Goal: Task Accomplishment & Management: Complete application form

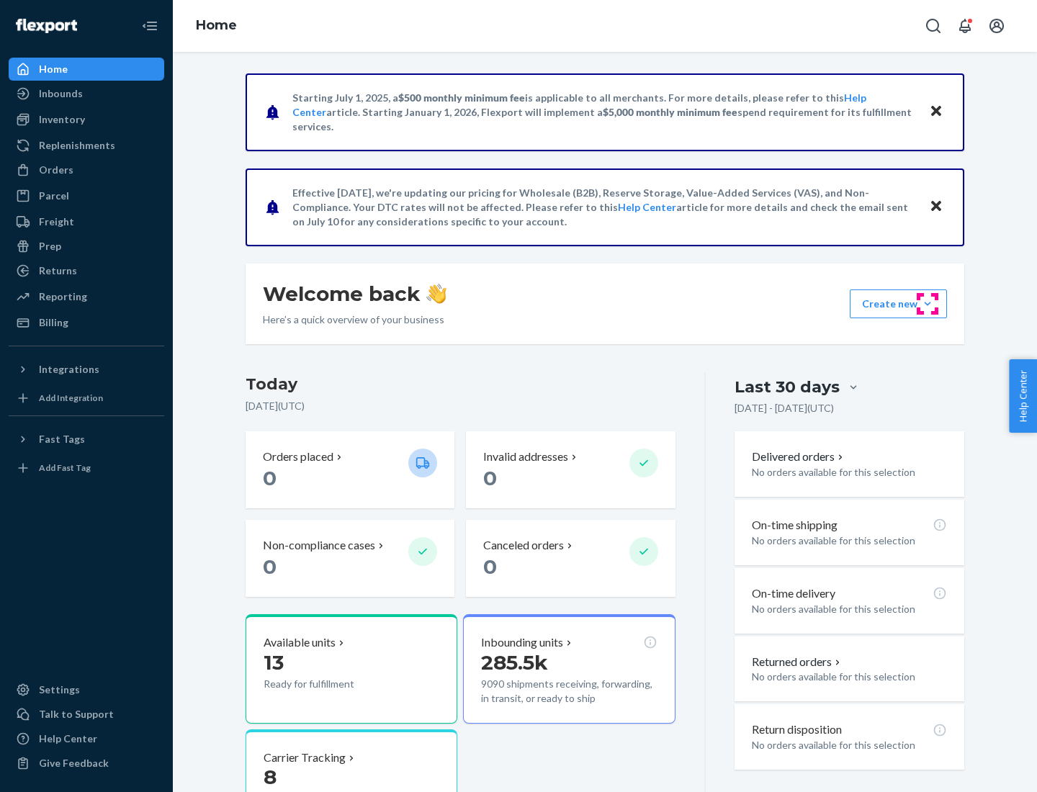
click at [927, 304] on button "Create new Create new inbound Create new order Create new product" at bounding box center [898, 303] width 97 height 29
click at [86, 94] on div "Inbounds" at bounding box center [86, 94] width 153 height 20
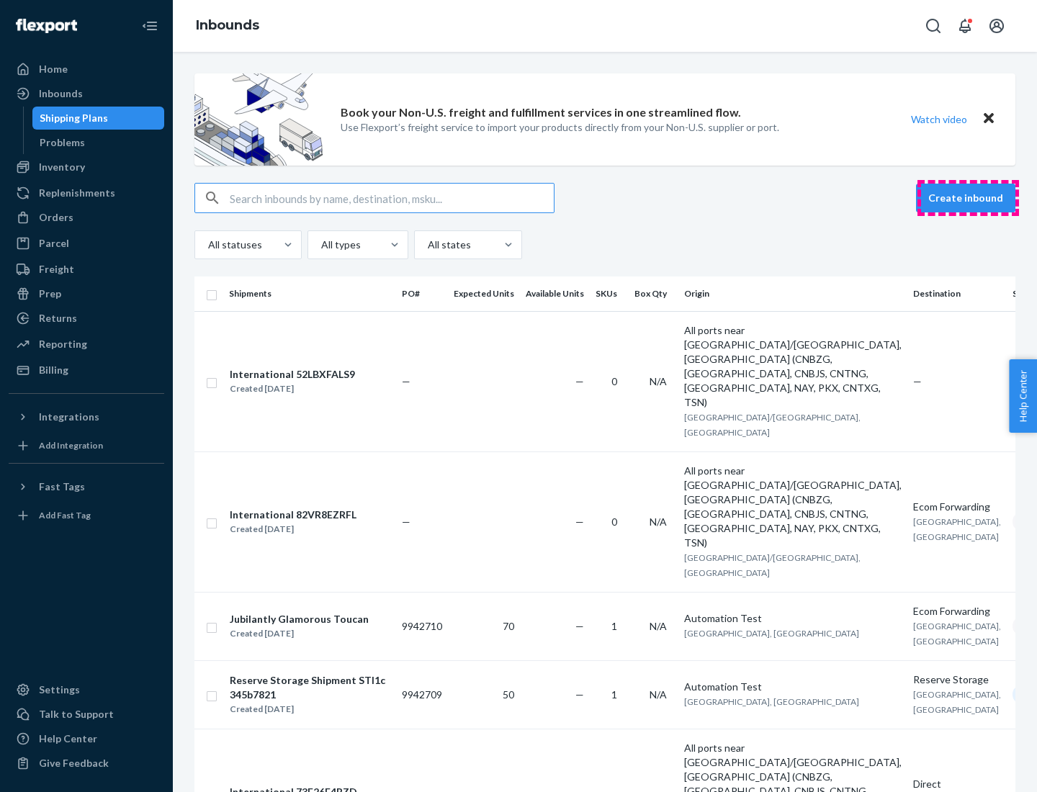
click at [968, 198] on button "Create inbound" at bounding box center [965, 198] width 99 height 29
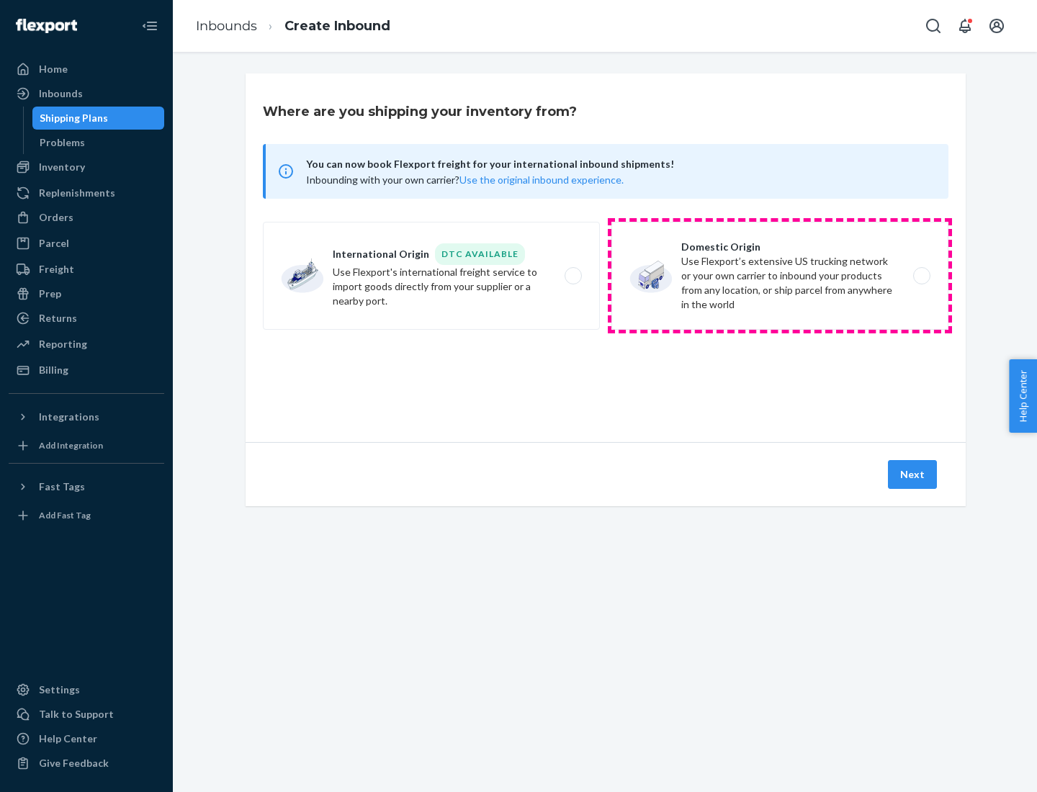
click at [780, 276] on label "Domestic Origin Use Flexport’s extensive US trucking network or your own carrie…" at bounding box center [779, 276] width 337 height 108
click at [921, 276] on input "Domestic Origin Use Flexport’s extensive US trucking network or your own carrie…" at bounding box center [925, 275] width 9 height 9
radio input "true"
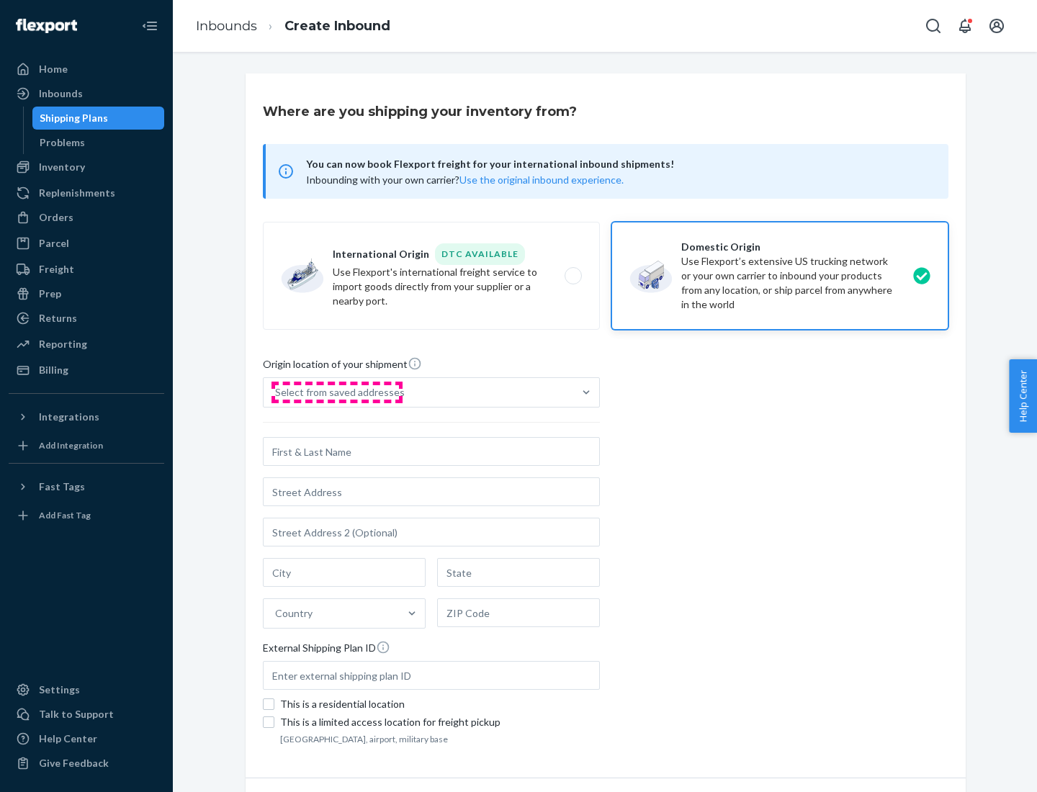
click at [336, 392] on div "Select from saved addresses" at bounding box center [340, 392] width 130 height 14
click at [277, 392] on input "Select from saved addresses" at bounding box center [275, 392] width 1 height 14
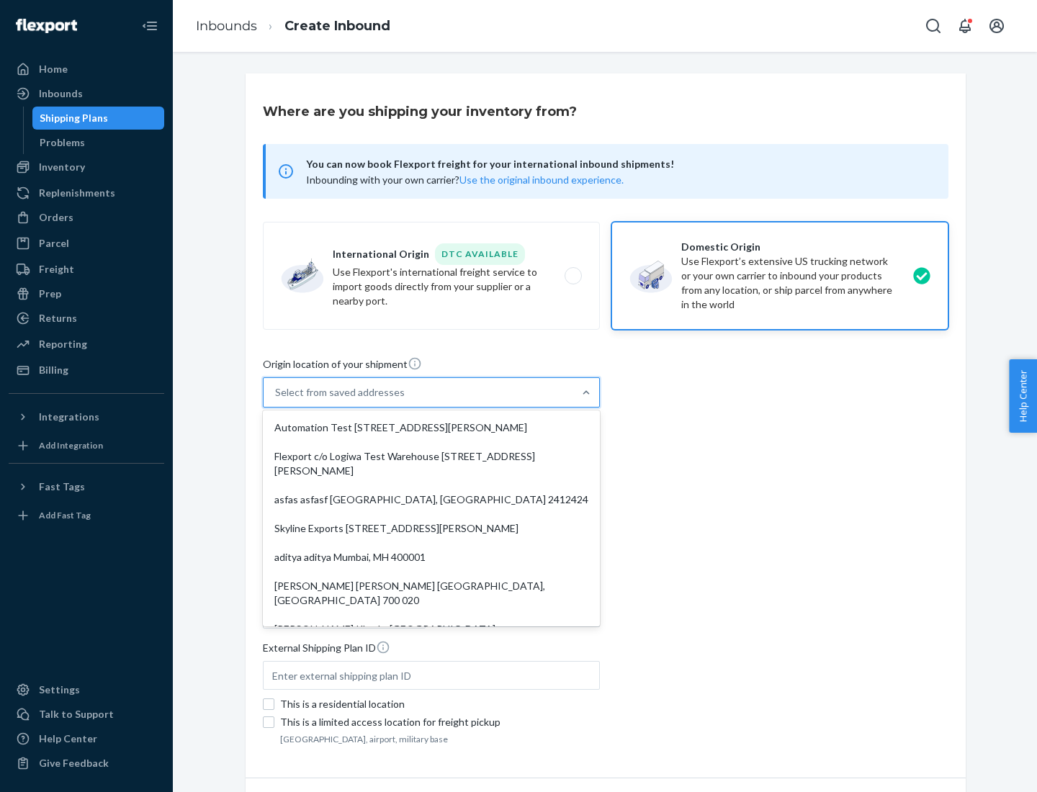
scroll to position [6, 0]
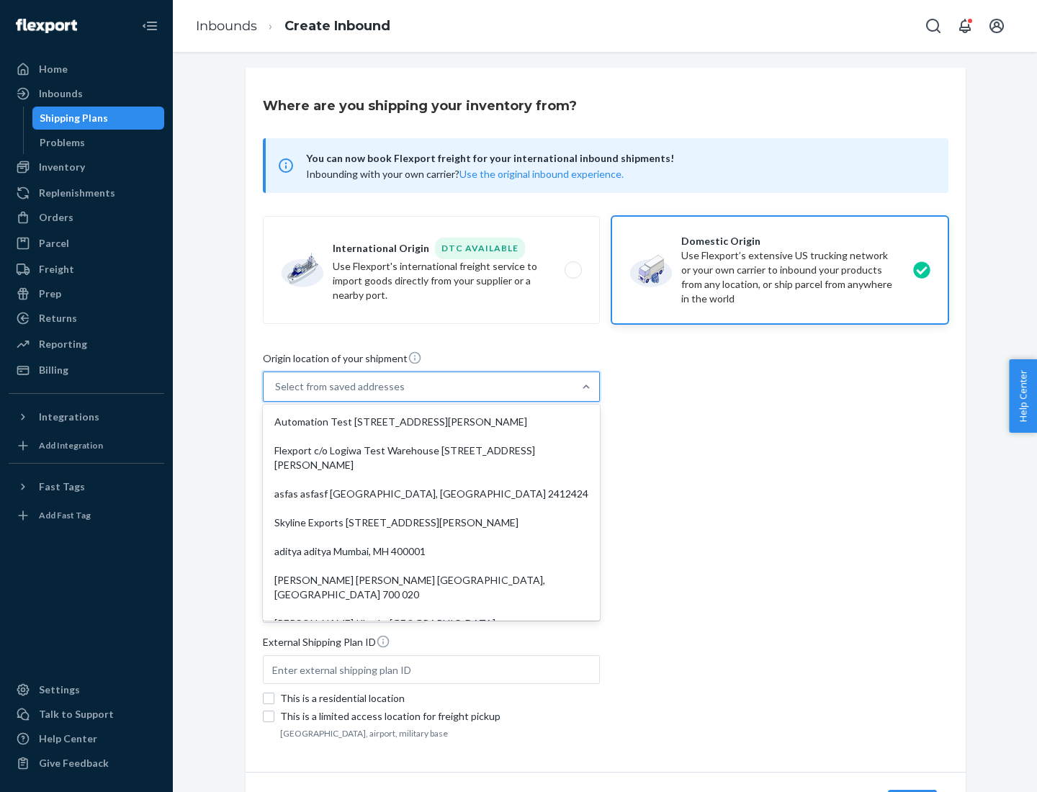
click at [431, 422] on div "Automation Test [STREET_ADDRESS][PERSON_NAME]" at bounding box center [431, 422] width 331 height 29
click at [277, 394] on input "option Automation Test [STREET_ADDRESS][PERSON_NAME]. 9 results available. Use …" at bounding box center [275, 386] width 1 height 14
type input "Automation Test"
type input "9th Floor"
type input "[GEOGRAPHIC_DATA]"
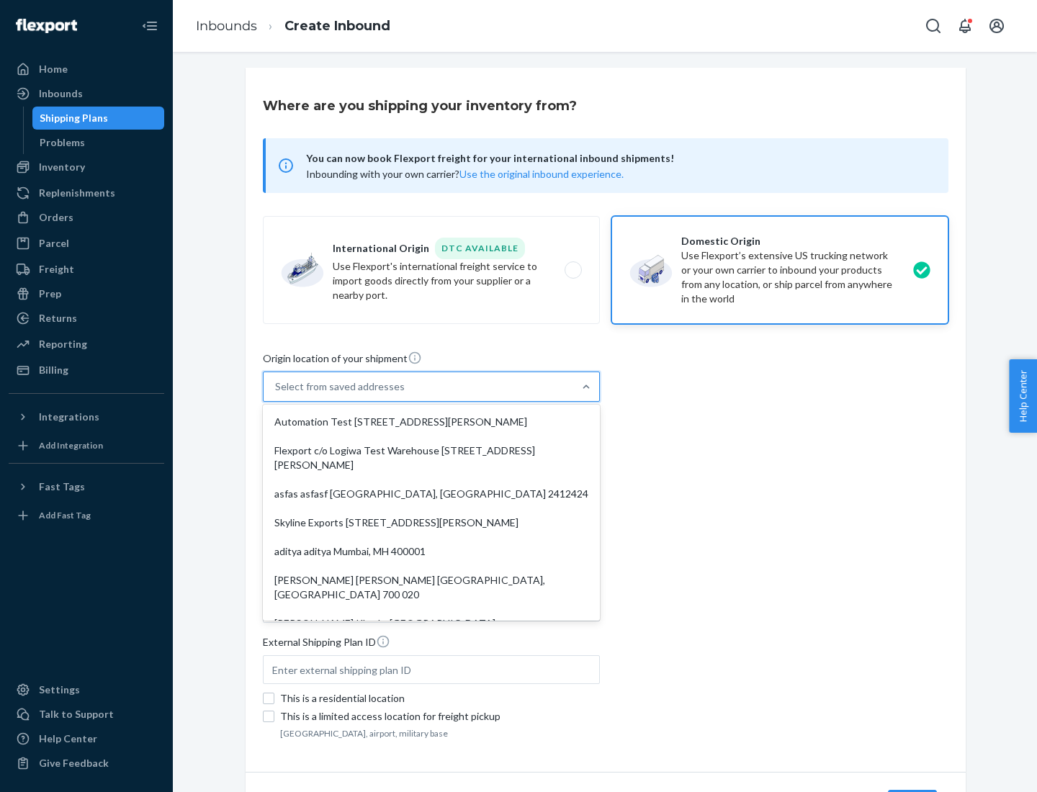
type input "CA"
type input "94104"
type input "[STREET_ADDRESS][PERSON_NAME]"
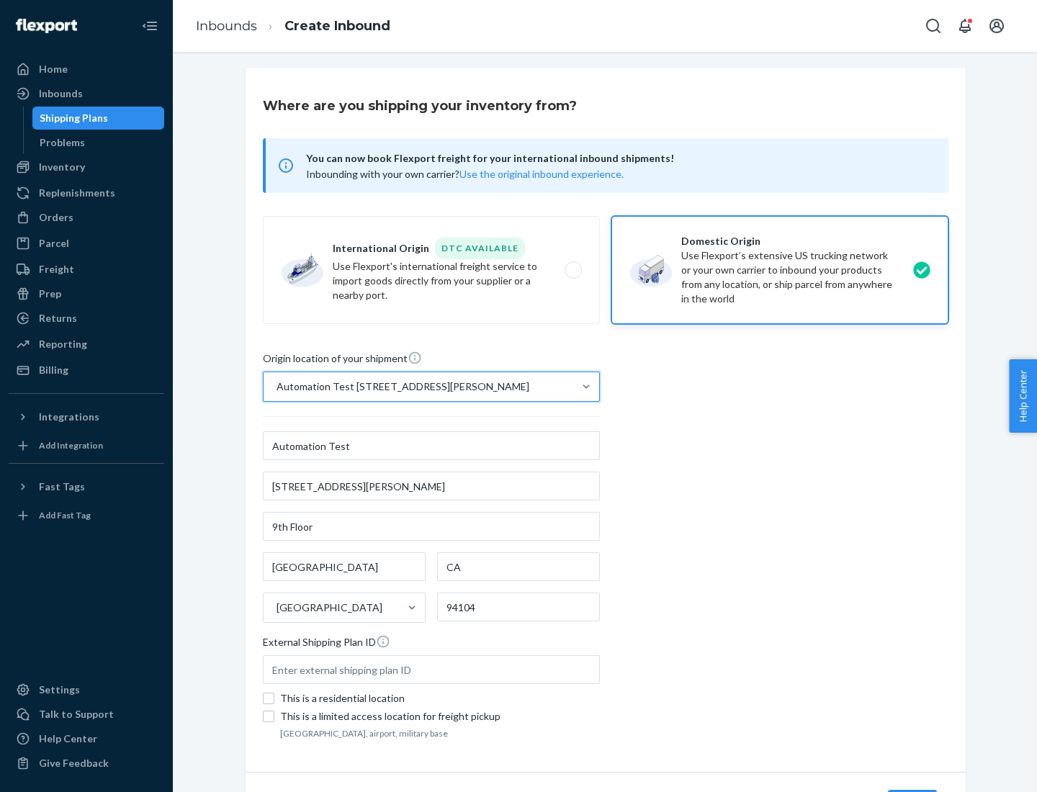
scroll to position [84, 0]
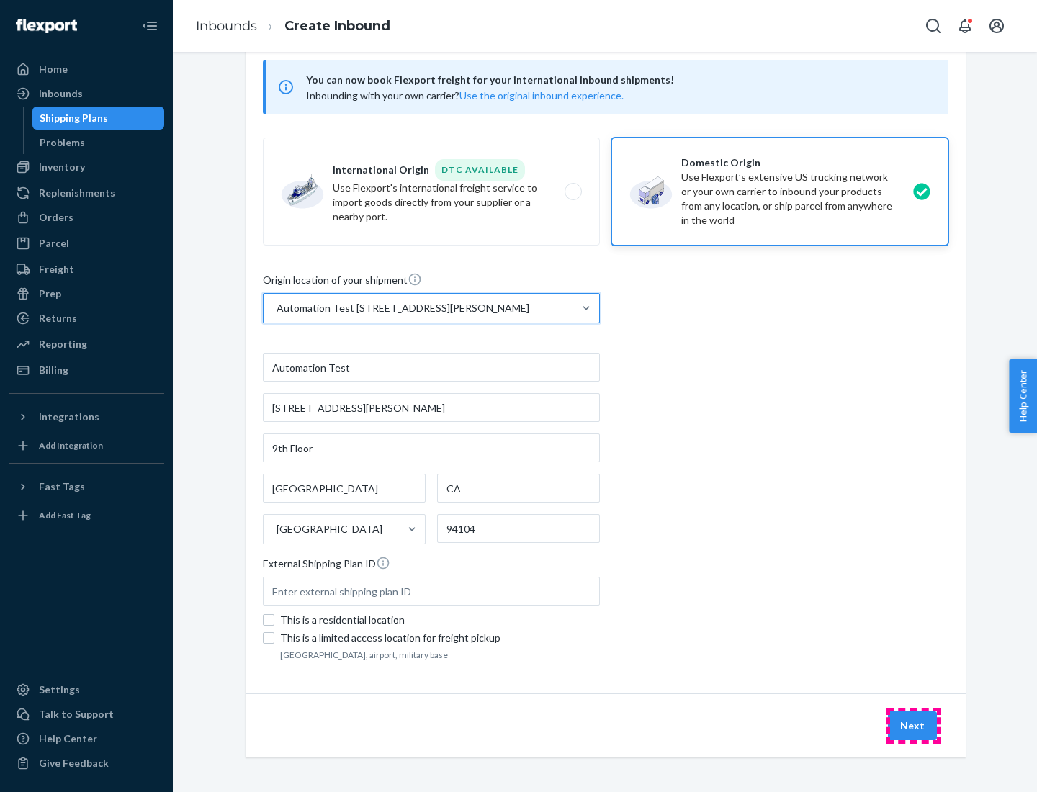
click at [913, 726] on button "Next" at bounding box center [912, 725] width 49 height 29
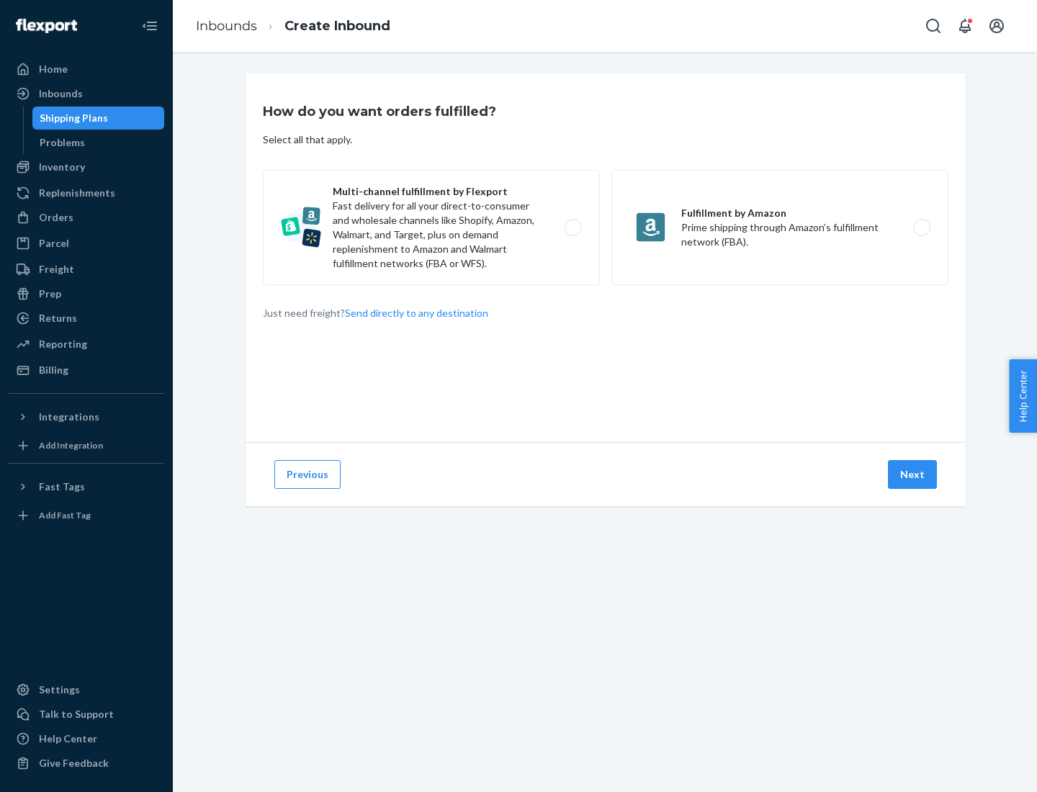
click at [431, 228] on label "Multi-channel fulfillment by Flexport Fast delivery for all your direct-to-cons…" at bounding box center [431, 227] width 337 height 115
click at [572, 228] on input "Multi-channel fulfillment by Flexport Fast delivery for all your direct-to-cons…" at bounding box center [576, 227] width 9 height 9
radio input "true"
click at [913, 475] on button "Next" at bounding box center [912, 474] width 49 height 29
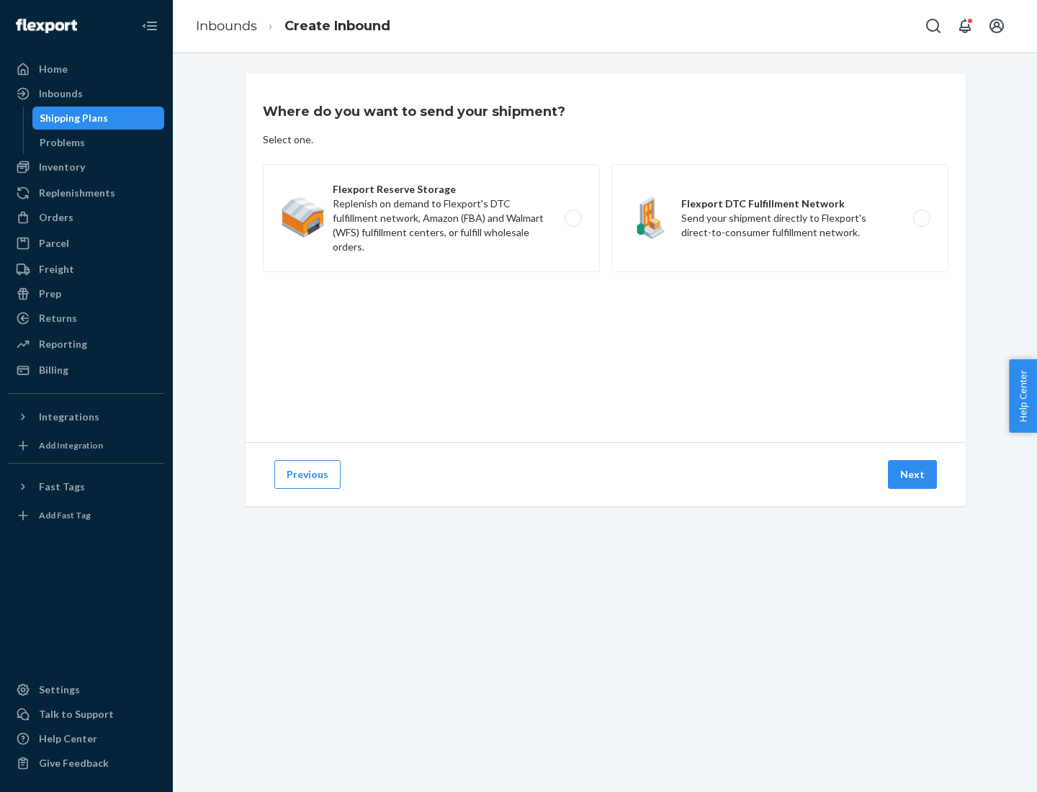
click at [780, 218] on label "Flexport DTC Fulfillment Network Send your shipment directly to Flexport's dire…" at bounding box center [779, 218] width 337 height 108
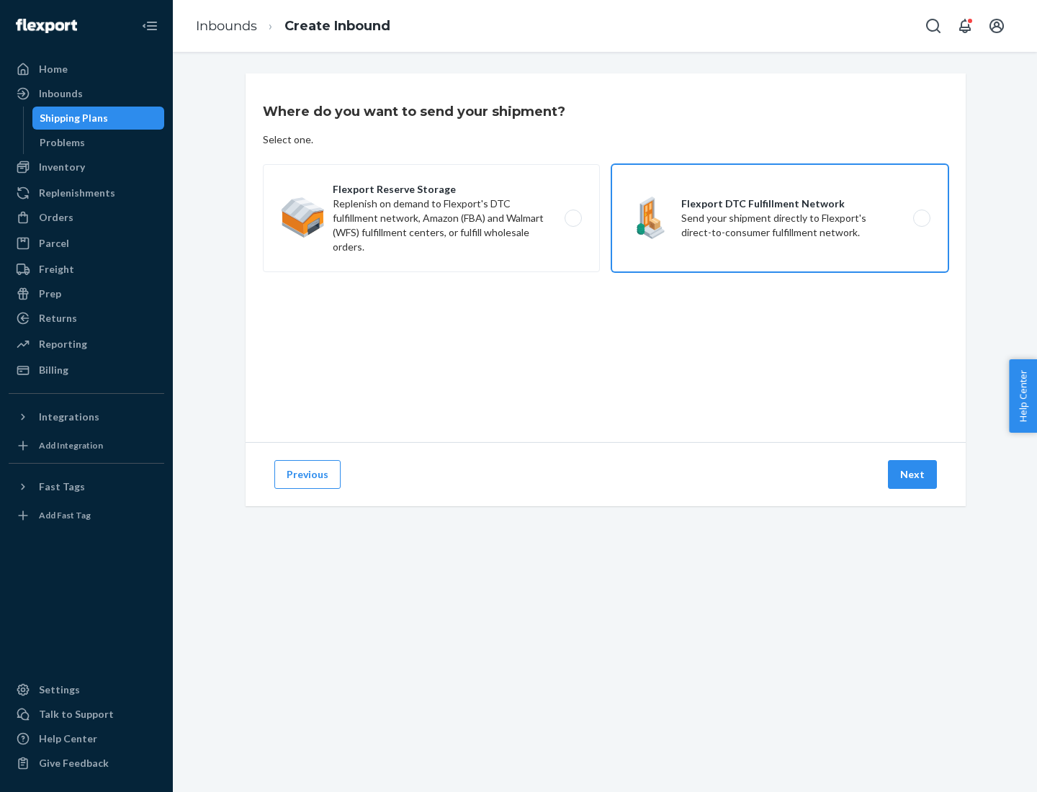
click at [921, 218] on input "Flexport DTC Fulfillment Network Send your shipment directly to Flexport's dire…" at bounding box center [925, 218] width 9 height 9
radio input "true"
click at [913, 475] on button "Next" at bounding box center [912, 474] width 49 height 29
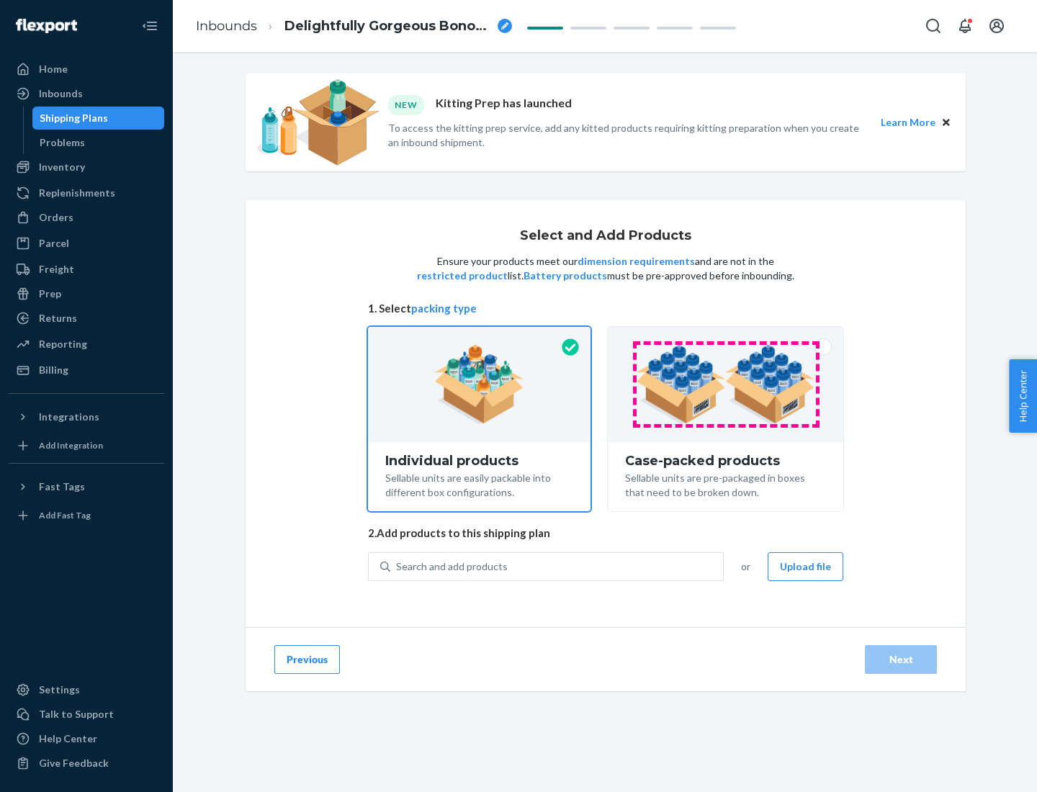
click at [726, 385] on img at bounding box center [725, 384] width 179 height 79
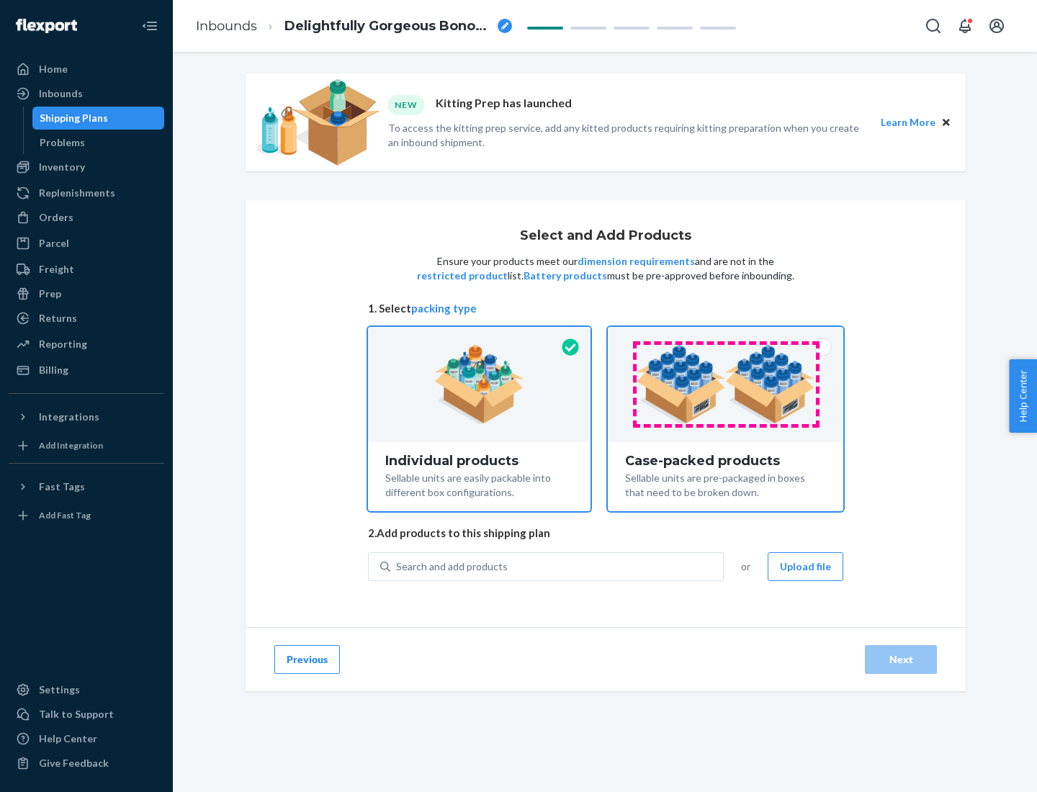
click at [726, 336] on input "Case-packed products Sellable units are pre-packaged in boxes that need to be b…" at bounding box center [725, 331] width 9 height 9
radio input "true"
radio input "false"
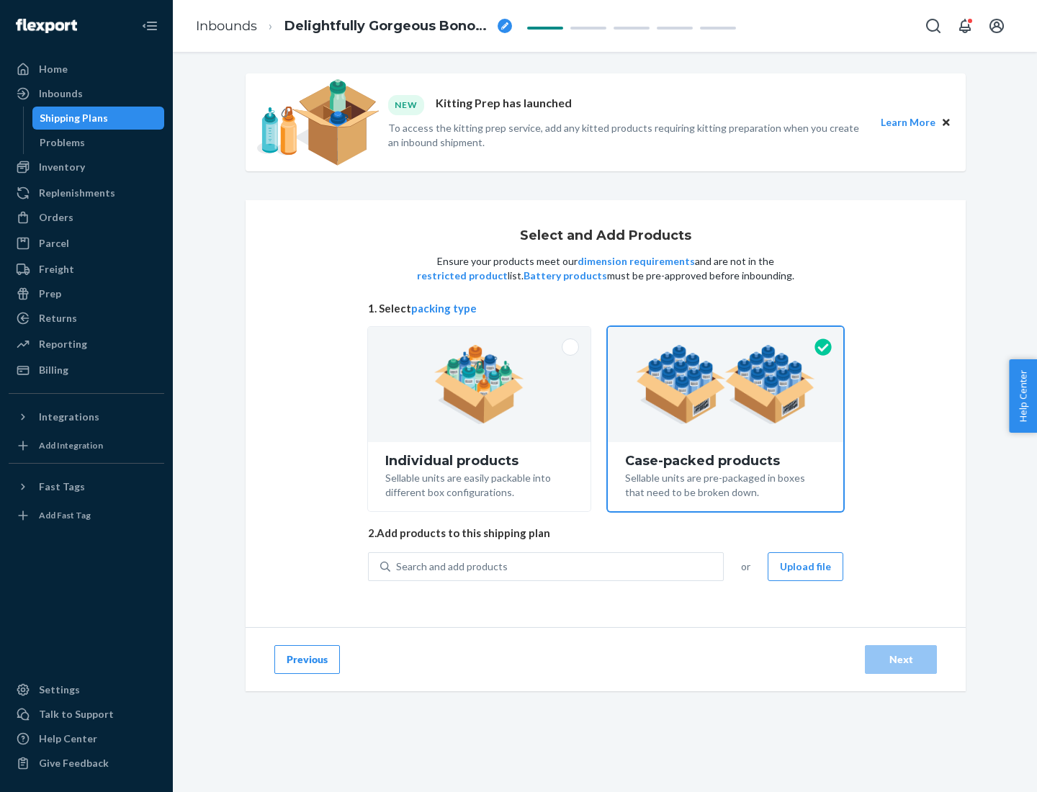
click at [557, 566] on div "Search and add products" at bounding box center [556, 567] width 333 height 26
click at [397, 566] on input "Search and add products" at bounding box center [396, 567] width 1 height 14
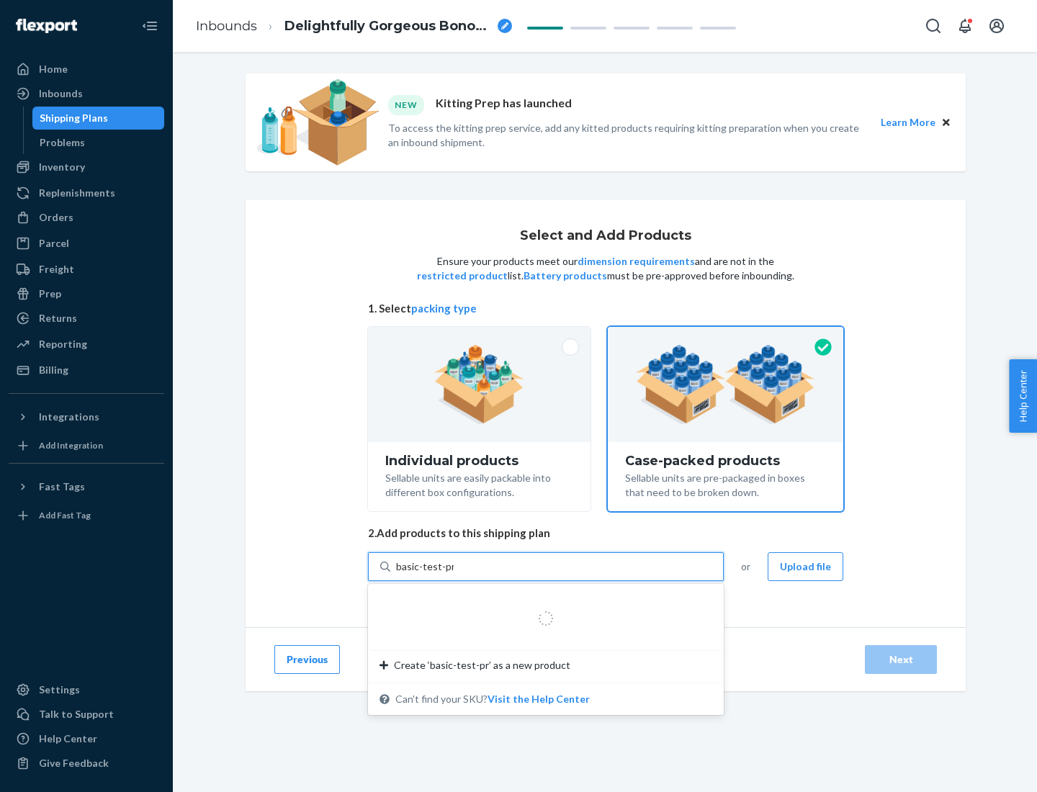
type input "basic-test-product-1"
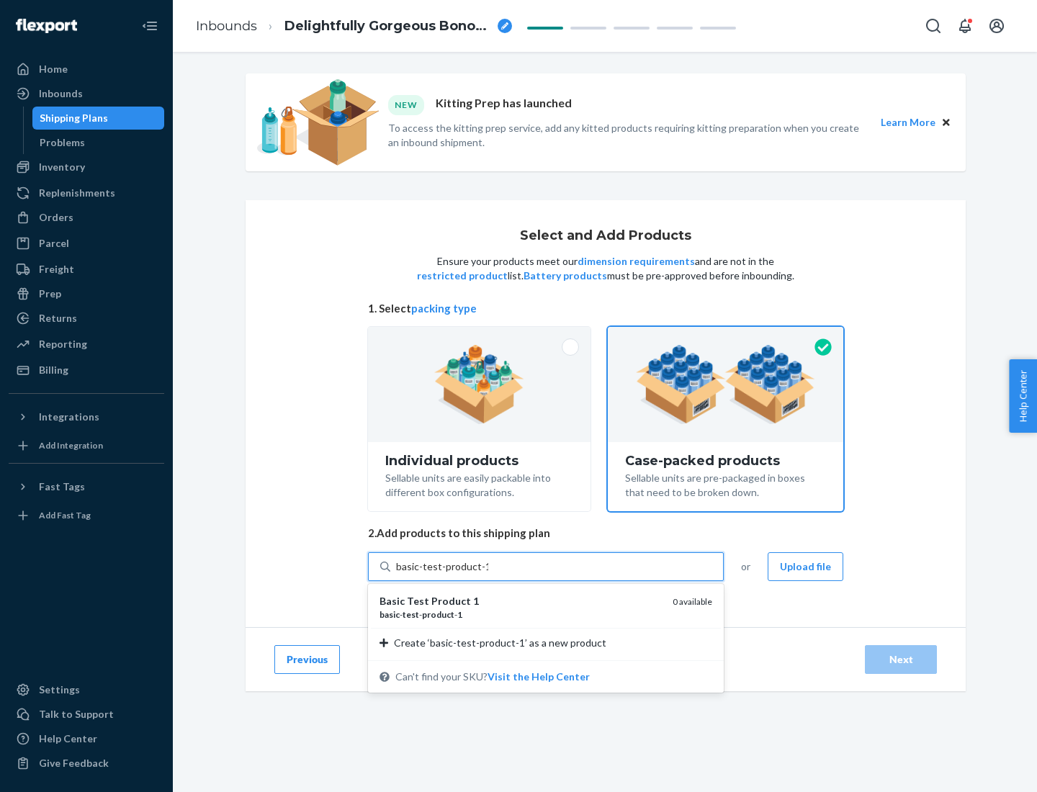
click at [521, 614] on div "basic - test - product - 1" at bounding box center [520, 614] width 282 height 12
click at [488, 574] on input "basic-test-product-1" at bounding box center [442, 567] width 92 height 14
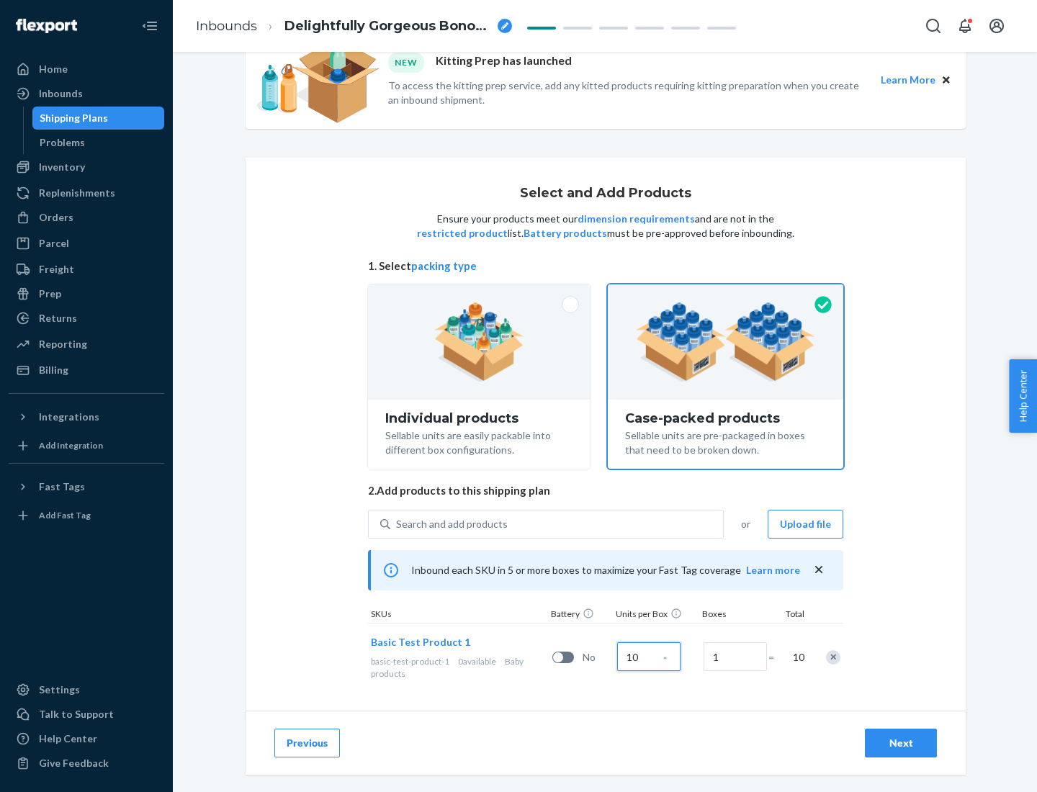
scroll to position [52, 0]
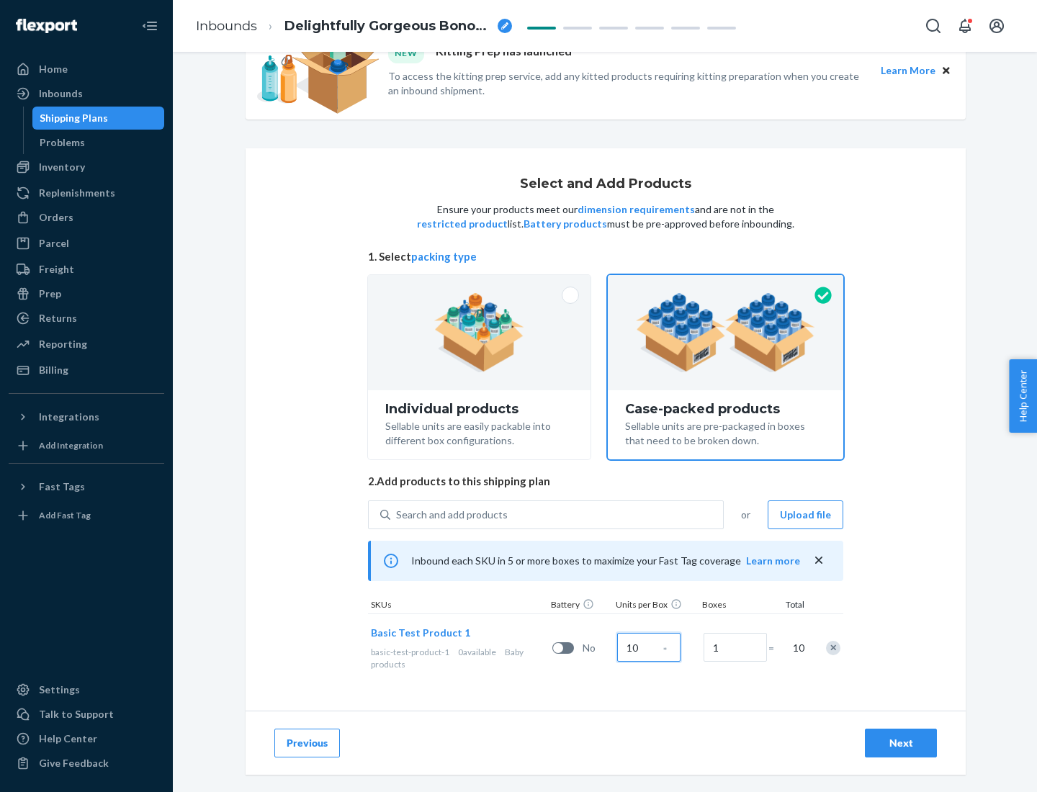
type input "10"
type input "7"
click at [901, 743] on div "Next" at bounding box center [901, 743] width 48 height 14
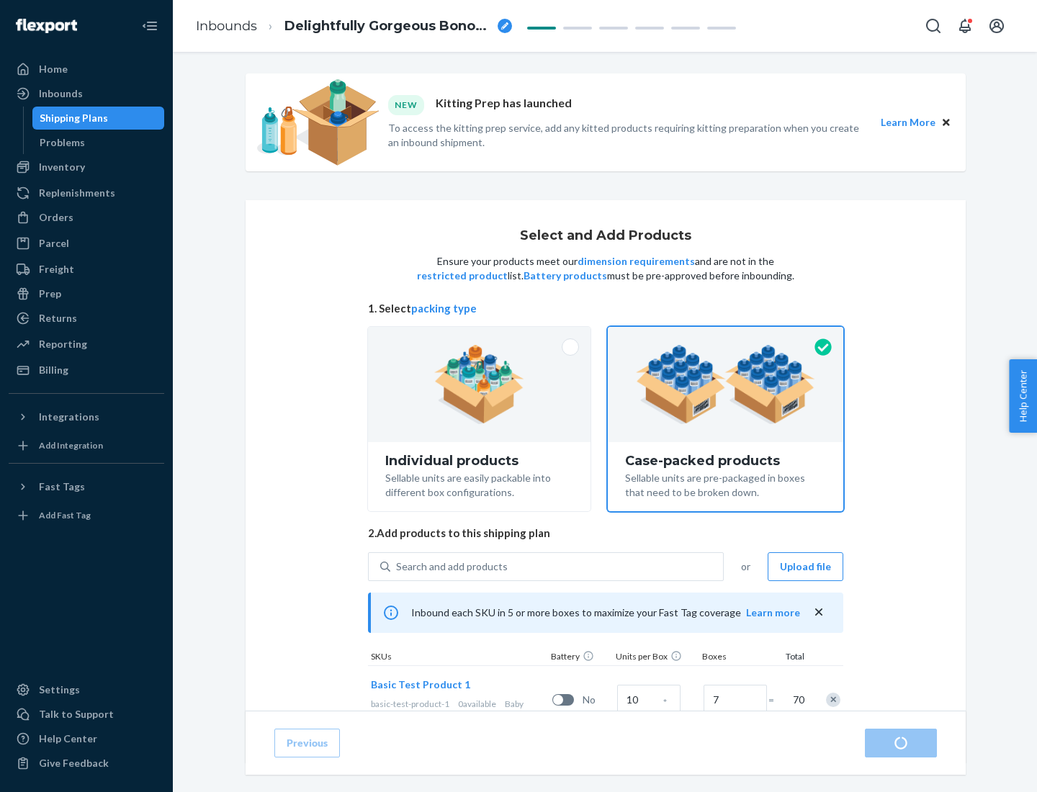
radio input "true"
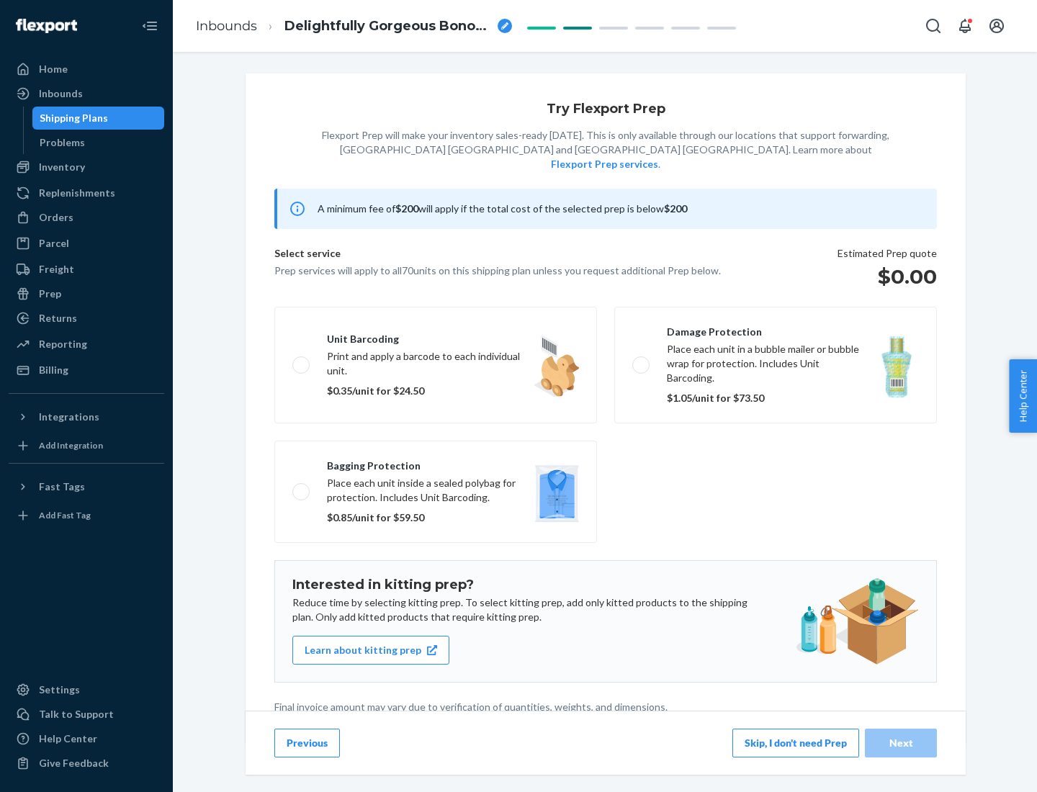
scroll to position [4, 0]
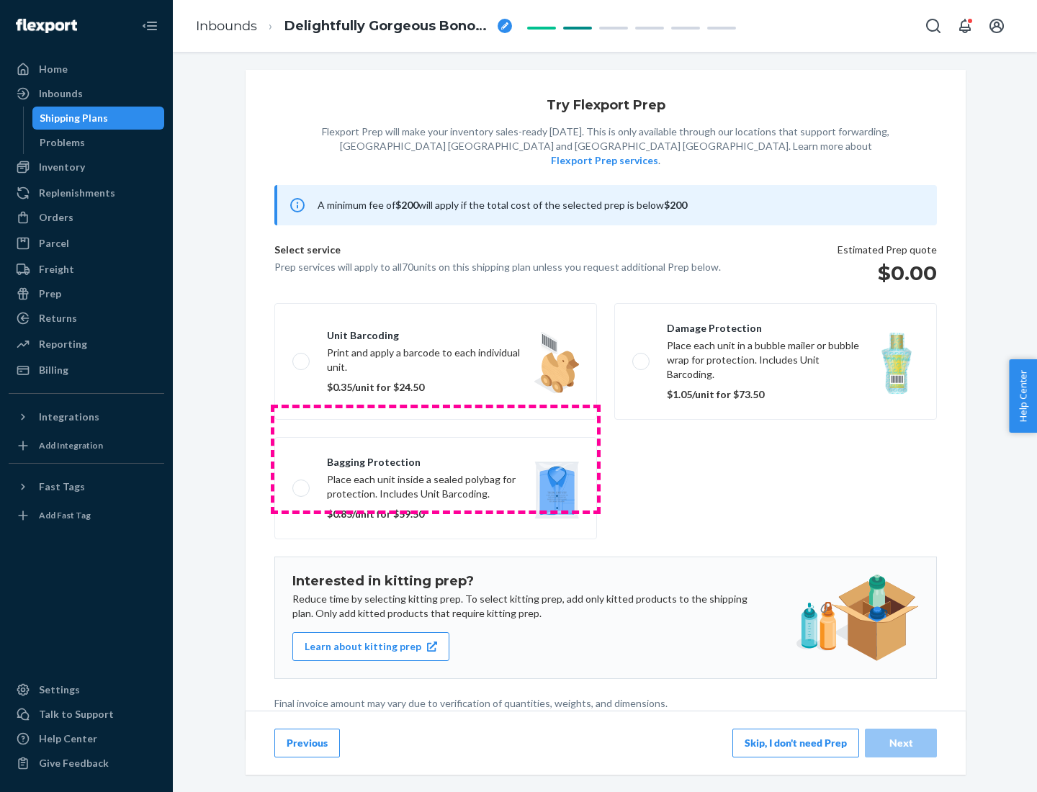
click at [436, 459] on label "Bagging protection Place each unit inside a sealed polybag for protection. Incl…" at bounding box center [435, 488] width 323 height 102
click at [302, 483] on input "Bagging protection Place each unit inside a sealed polybag for protection. Incl…" at bounding box center [296, 487] width 9 height 9
checkbox input "true"
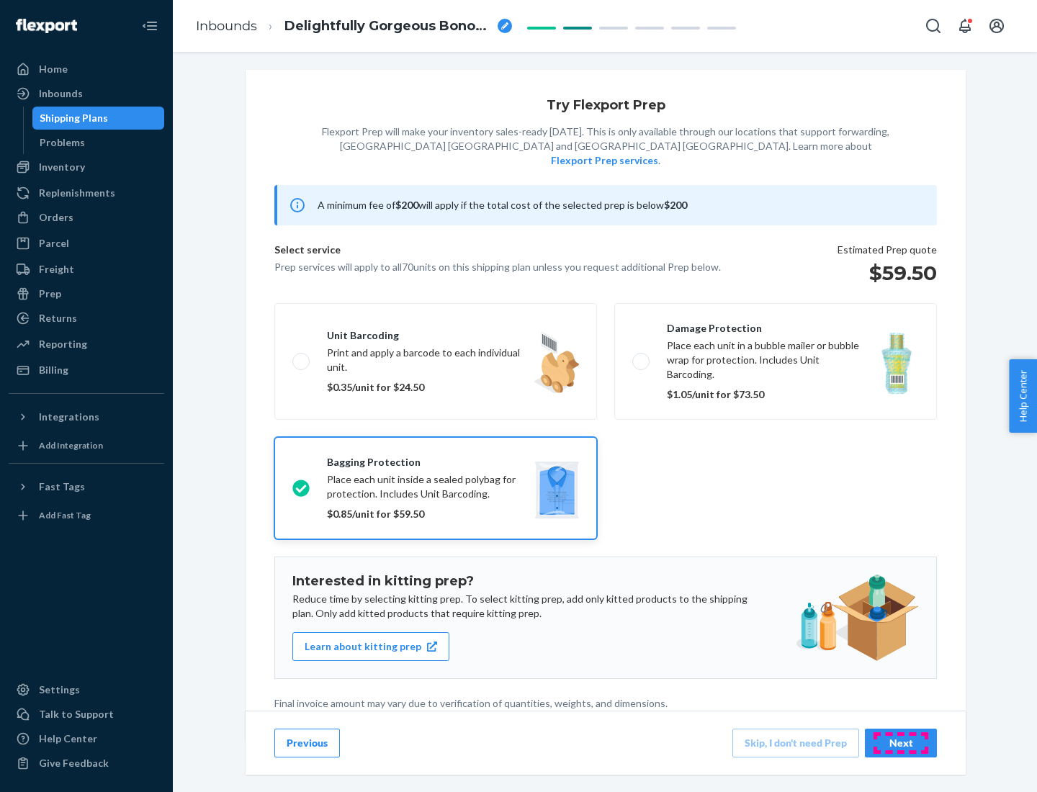
click at [901, 742] on div "Next" at bounding box center [901, 743] width 48 height 14
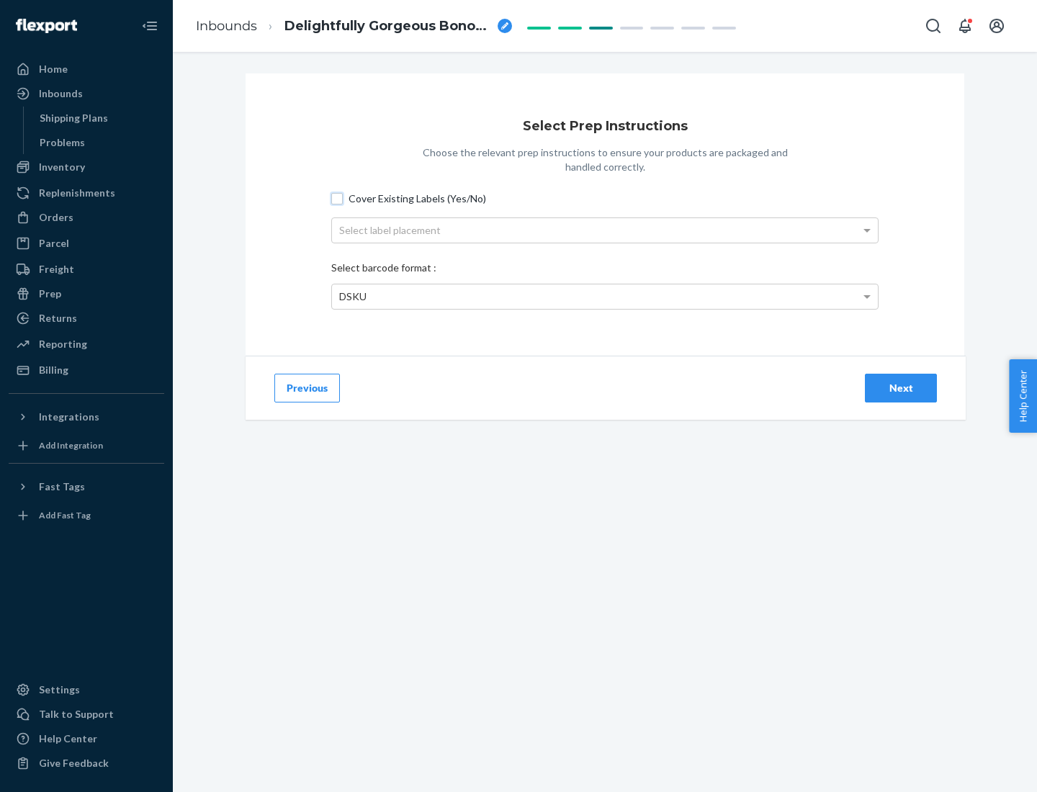
click at [337, 198] on input "Cover Existing Labels (Yes/No)" at bounding box center [337, 199] width 12 height 12
checkbox input "true"
click at [605, 230] on div "Select label placement" at bounding box center [605, 230] width 546 height 24
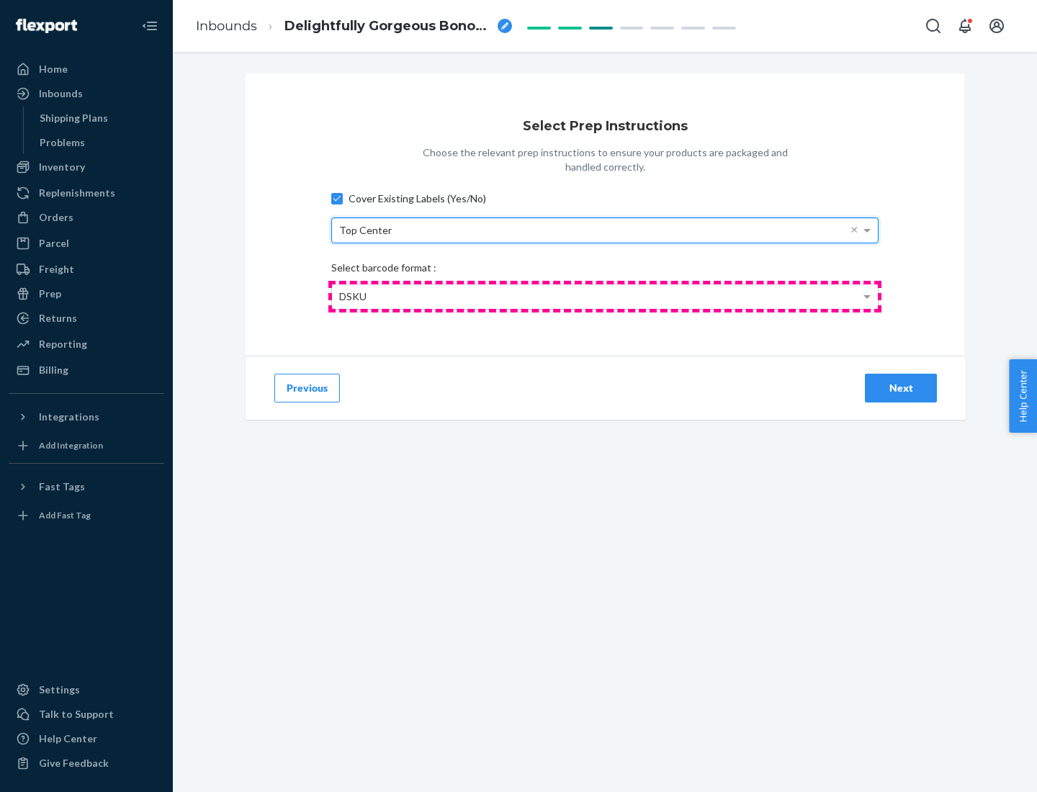
click at [605, 296] on div "DSKU" at bounding box center [605, 296] width 546 height 24
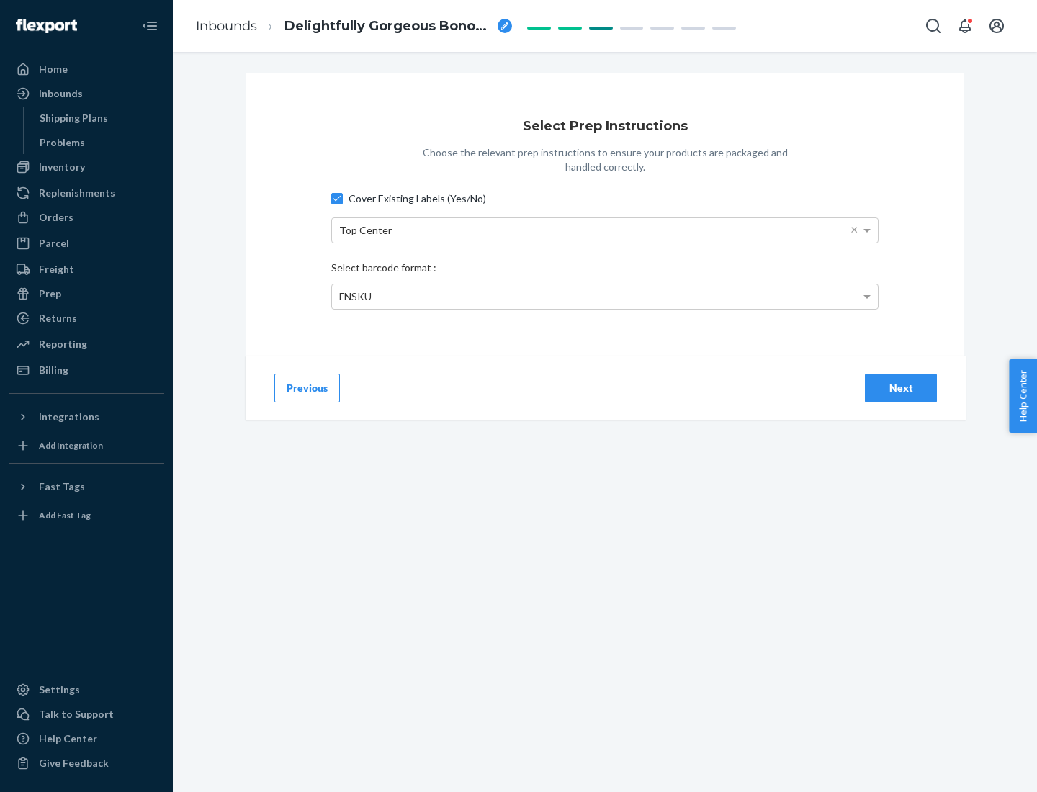
click at [901, 387] on div "Next" at bounding box center [901, 388] width 48 height 14
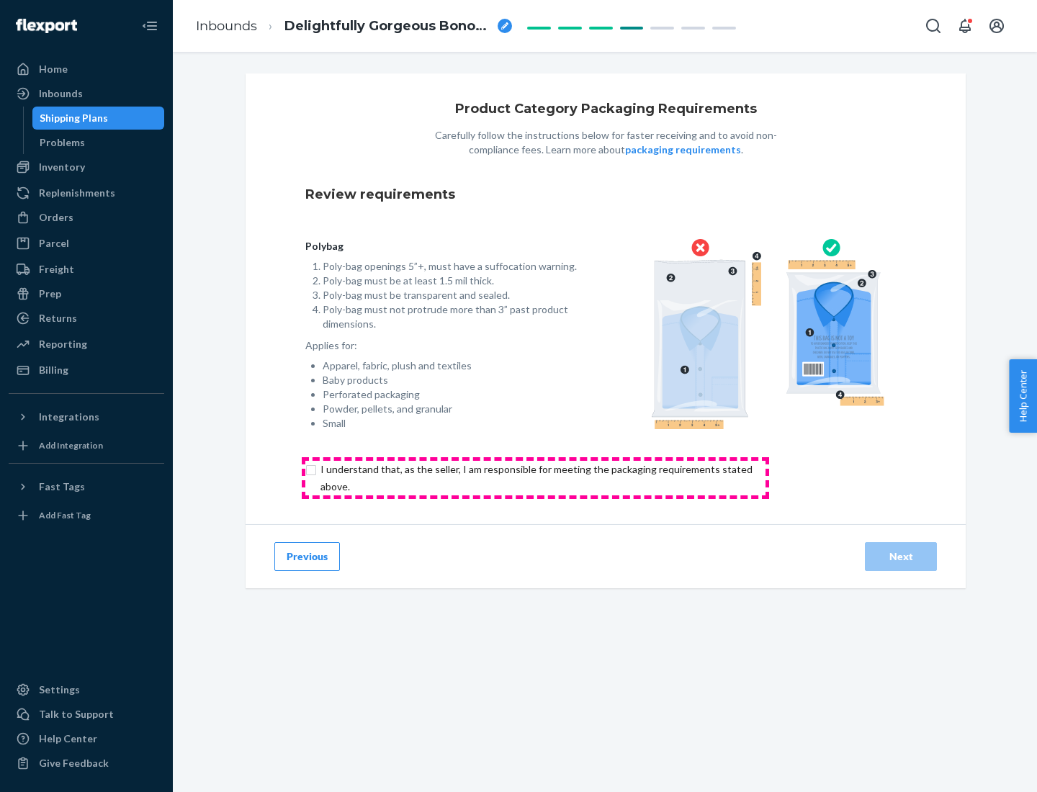
click at [535, 477] on input "checkbox" at bounding box center [544, 478] width 479 height 35
checkbox input "true"
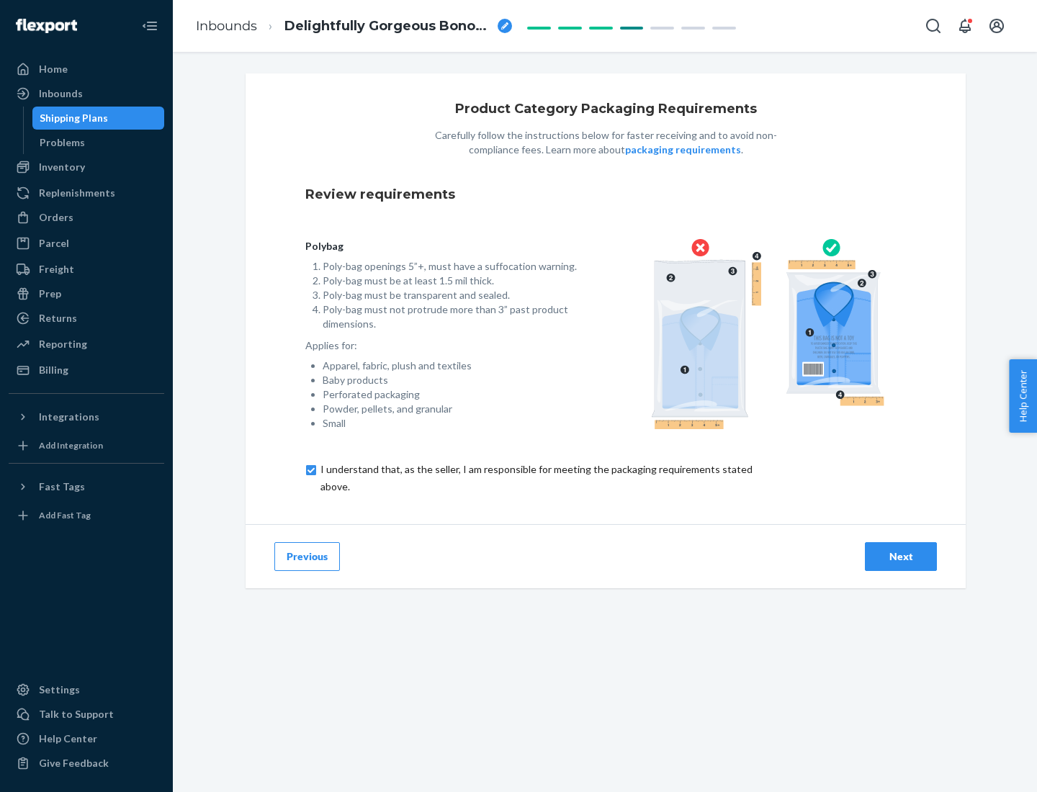
click at [901, 556] on div "Next" at bounding box center [901, 556] width 48 height 14
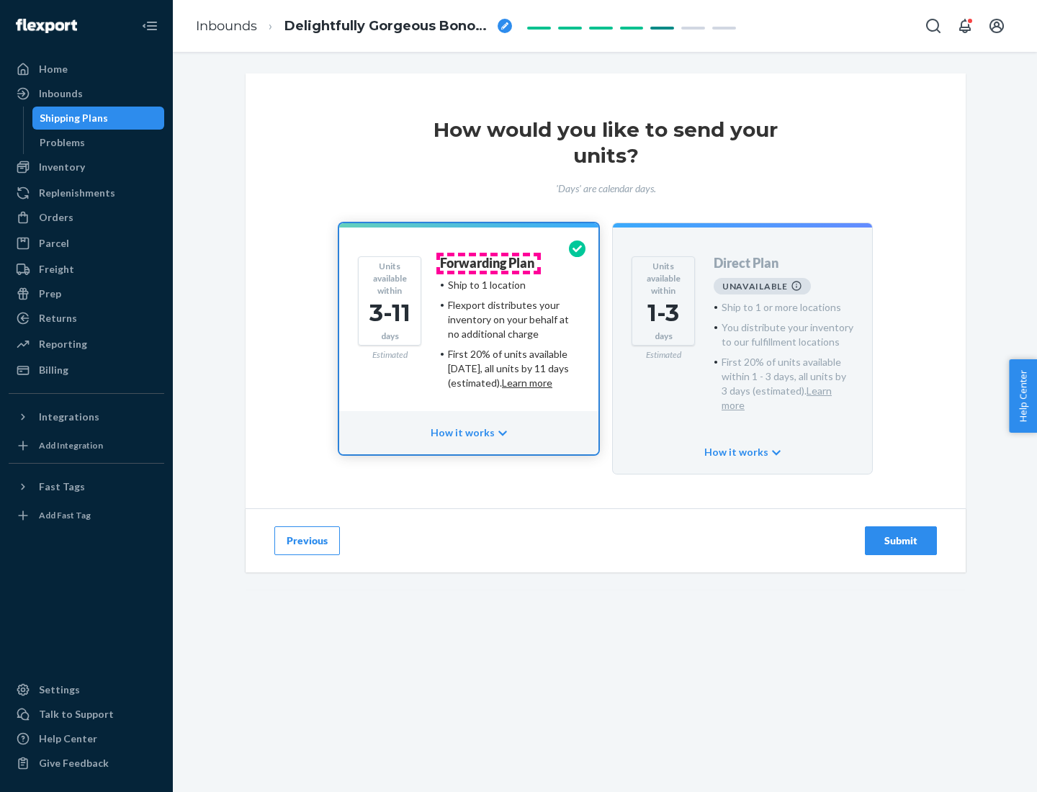
click at [488, 263] on h4 "Forwarding Plan" at bounding box center [487, 263] width 94 height 14
click at [901, 534] on div "Submit" at bounding box center [901, 541] width 48 height 14
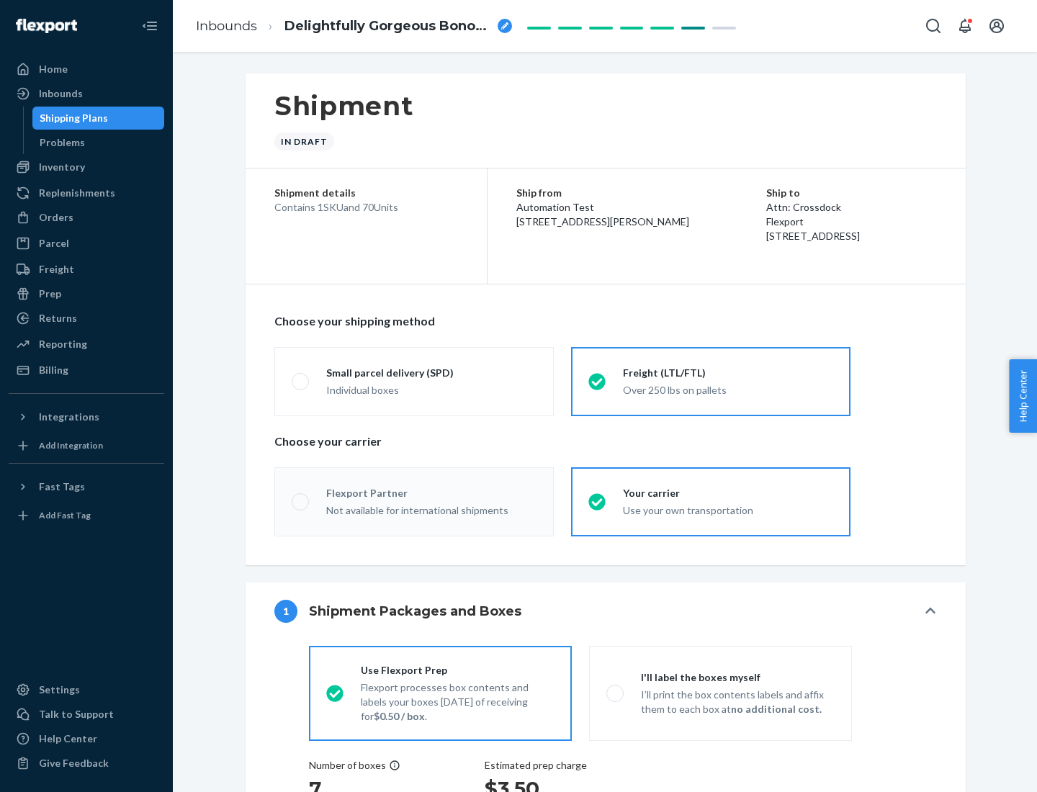
radio input "true"
radio input "false"
radio input "true"
radio input "false"
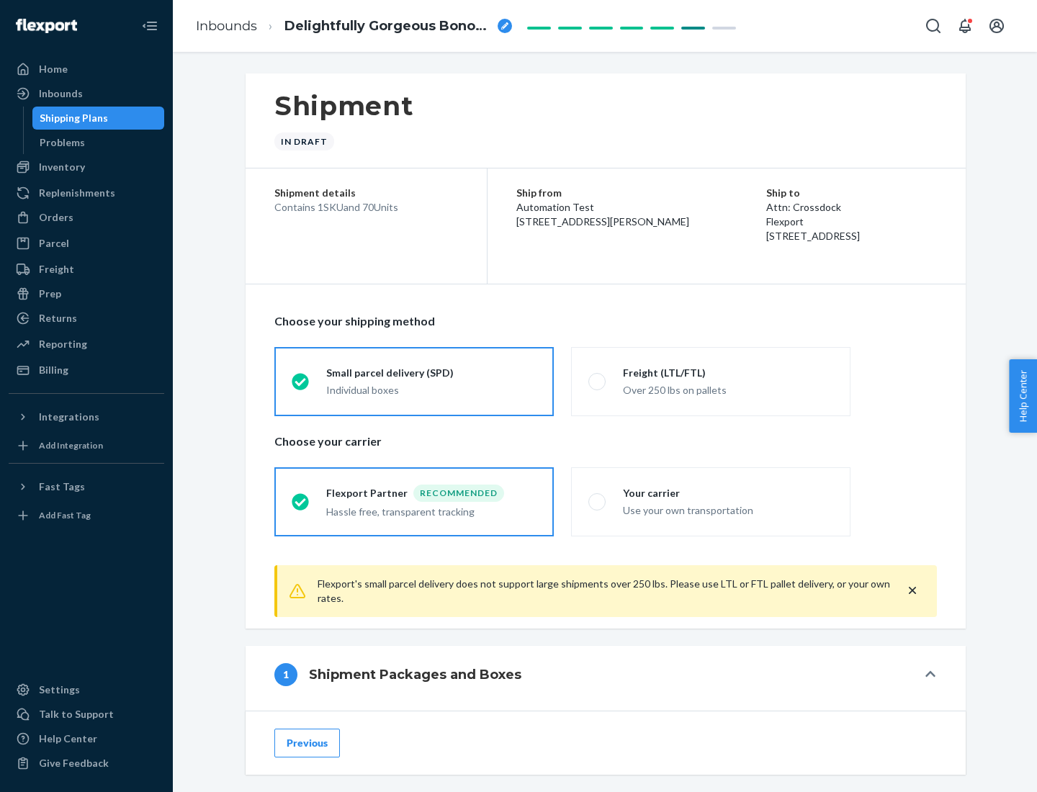
click at [431, 390] on div "Individual boxes" at bounding box center [431, 390] width 210 height 14
click at [301, 386] on input "Small parcel delivery (SPD) Individual boxes" at bounding box center [296, 381] width 9 height 9
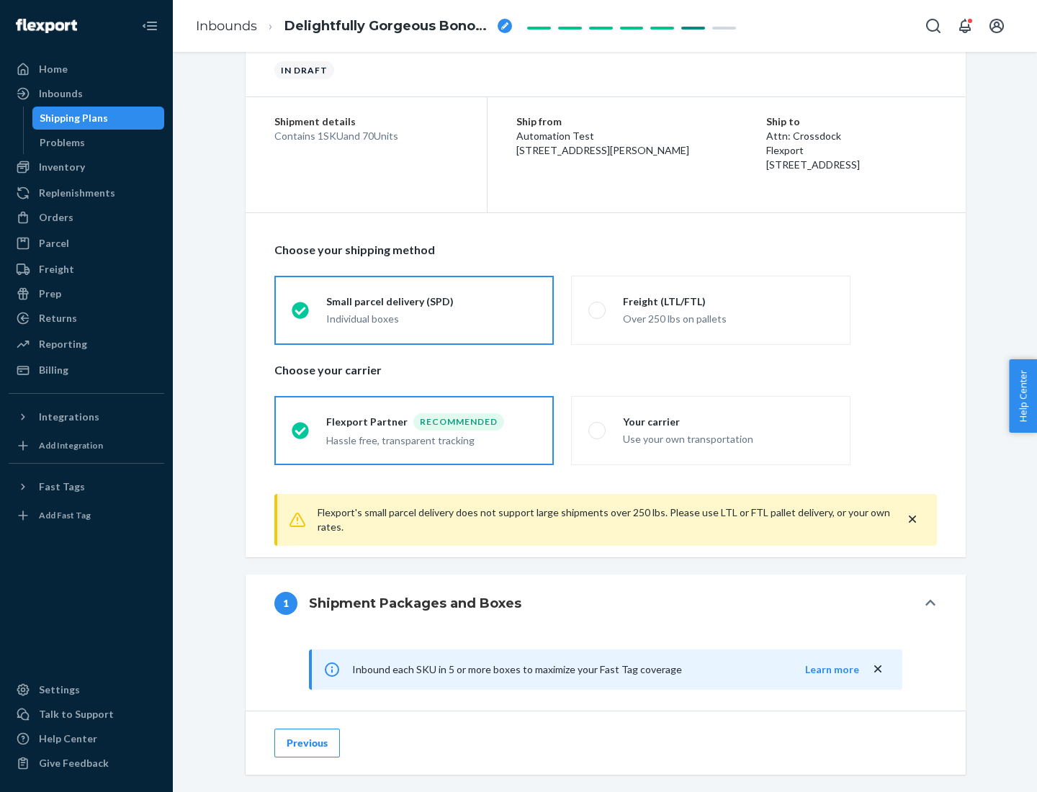
click at [431, 421] on div "Recommended" at bounding box center [458, 421] width 91 height 17
click at [301, 426] on input "Flexport Partner Recommended Hassle free, transparent tracking" at bounding box center [296, 430] width 9 height 9
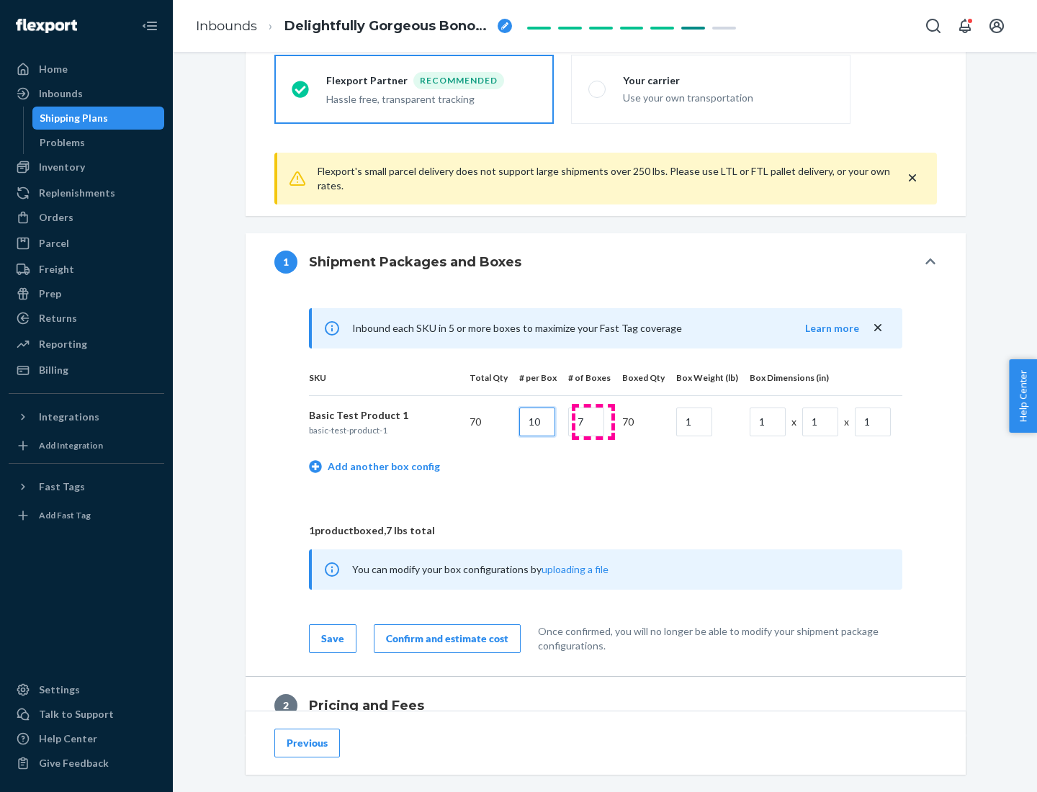
type input "10"
type input "7"
type input "1"
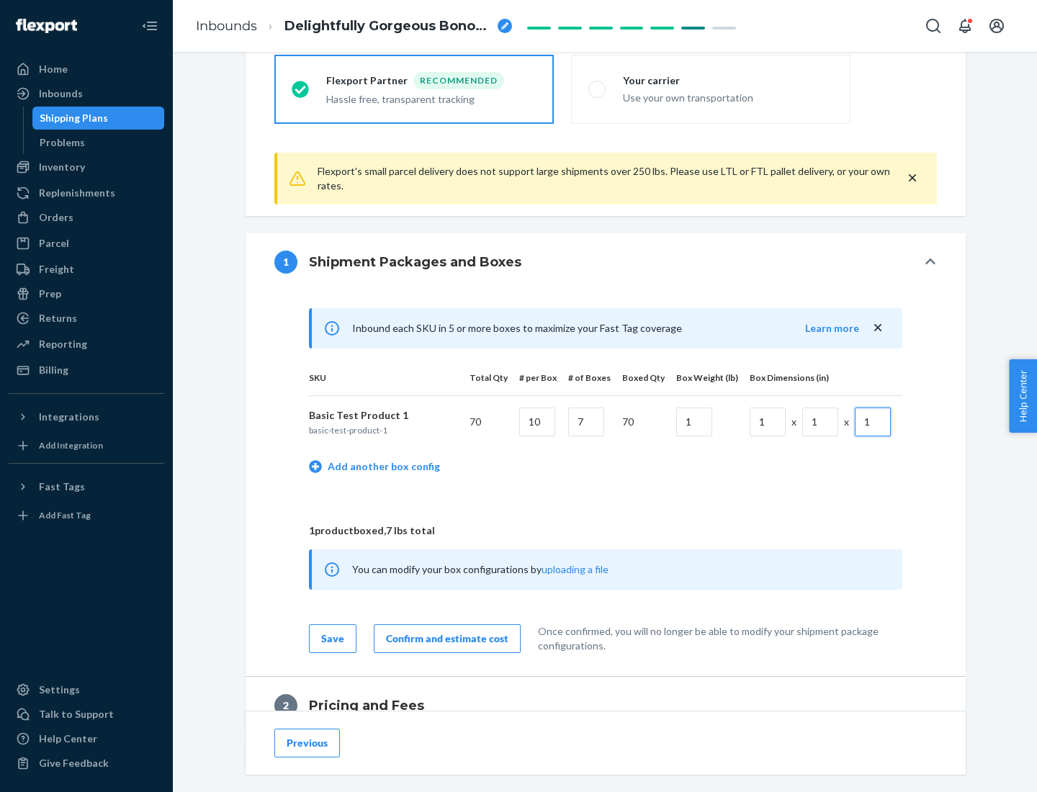
scroll to position [629, 0]
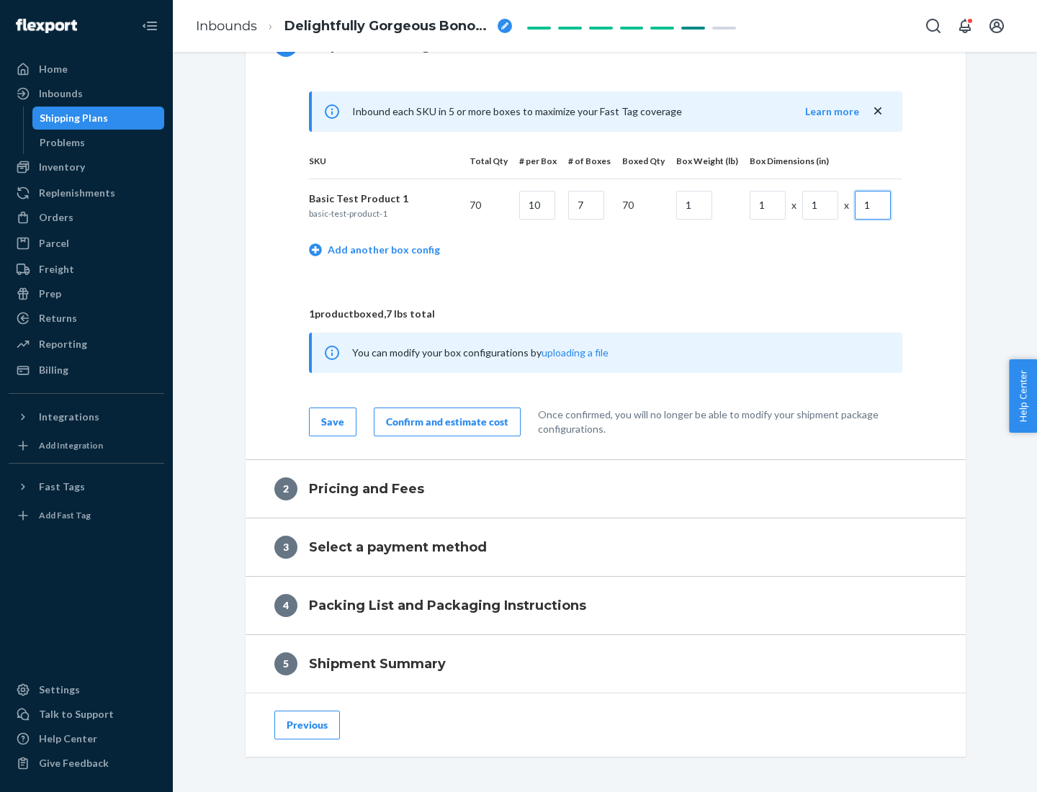
type input "1"
click at [444, 421] on div "Confirm and estimate cost" at bounding box center [447, 422] width 122 height 14
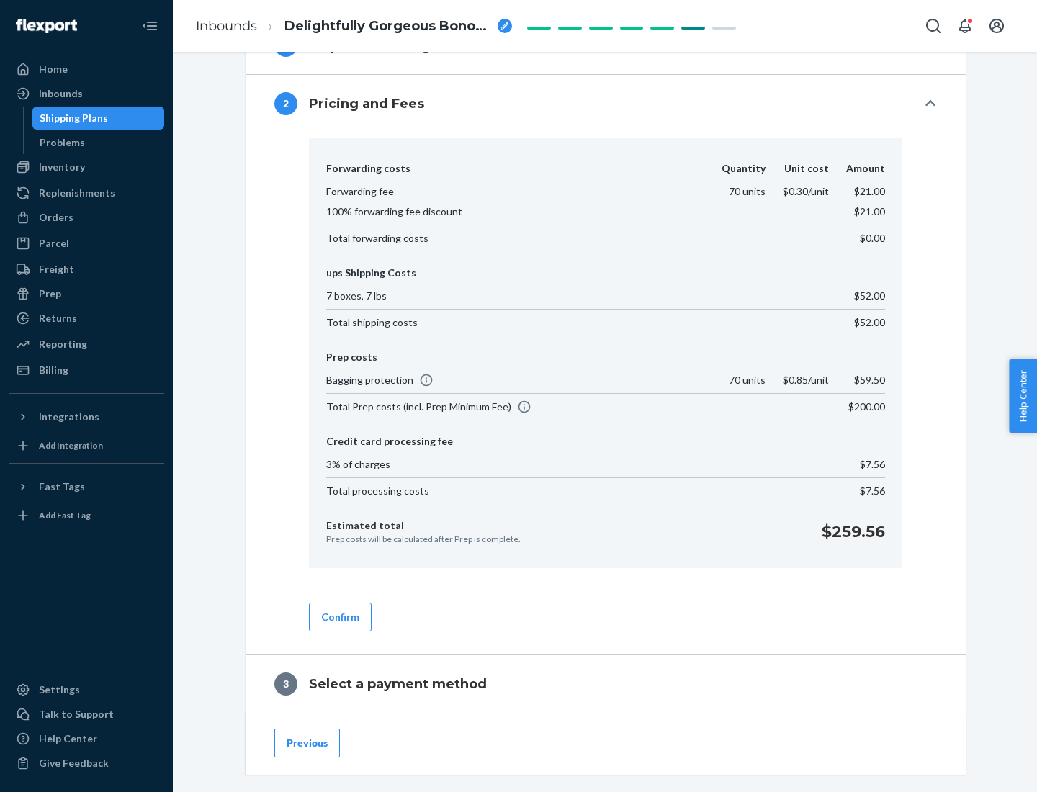
scroll to position [825, 0]
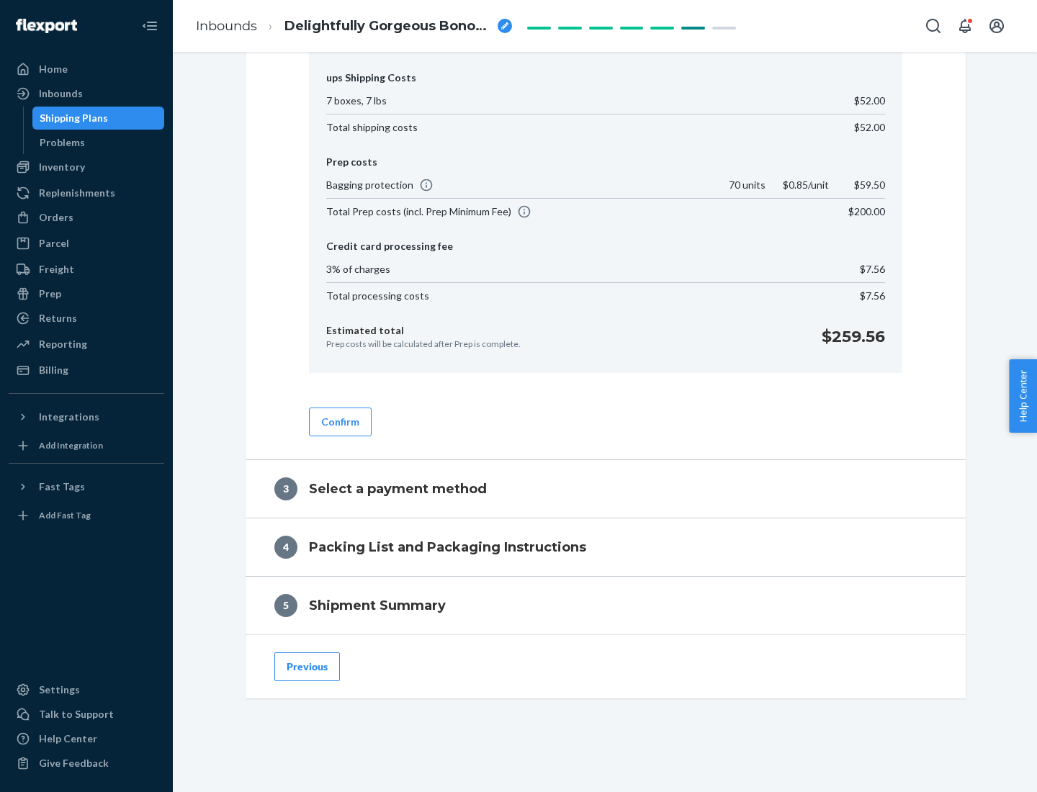
click at [339, 421] on button "Confirm" at bounding box center [340, 422] width 63 height 29
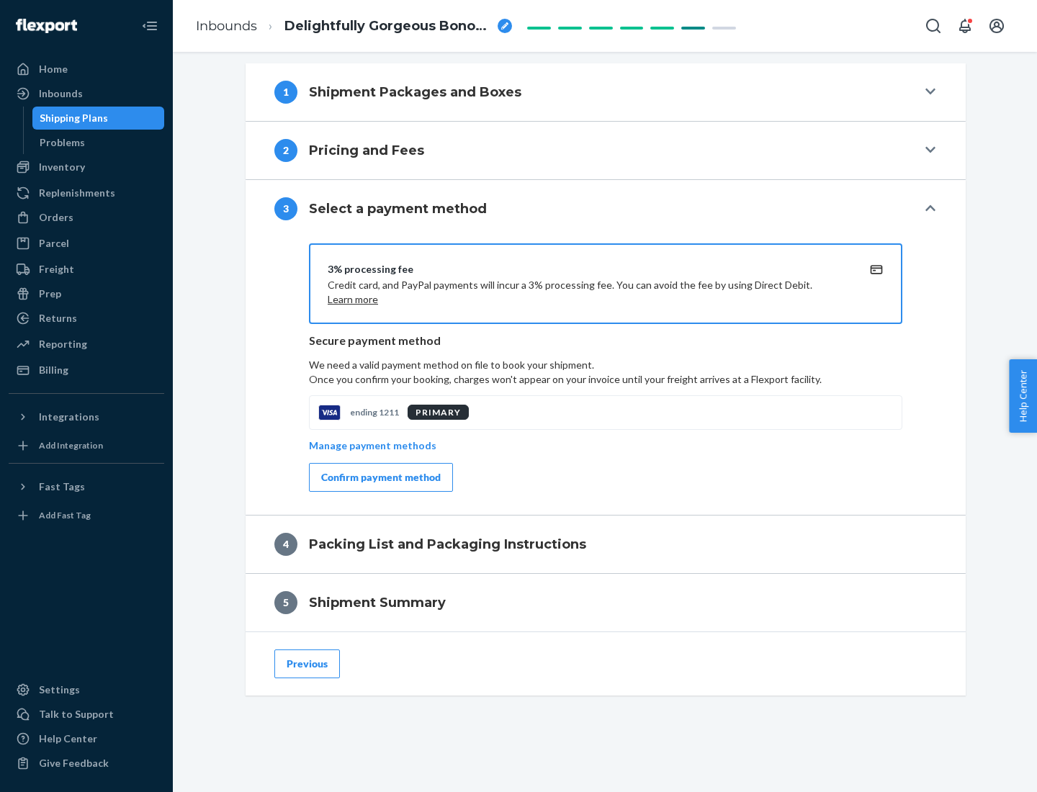
scroll to position [583, 0]
click at [379, 477] on div "Confirm payment method" at bounding box center [381, 477] width 120 height 14
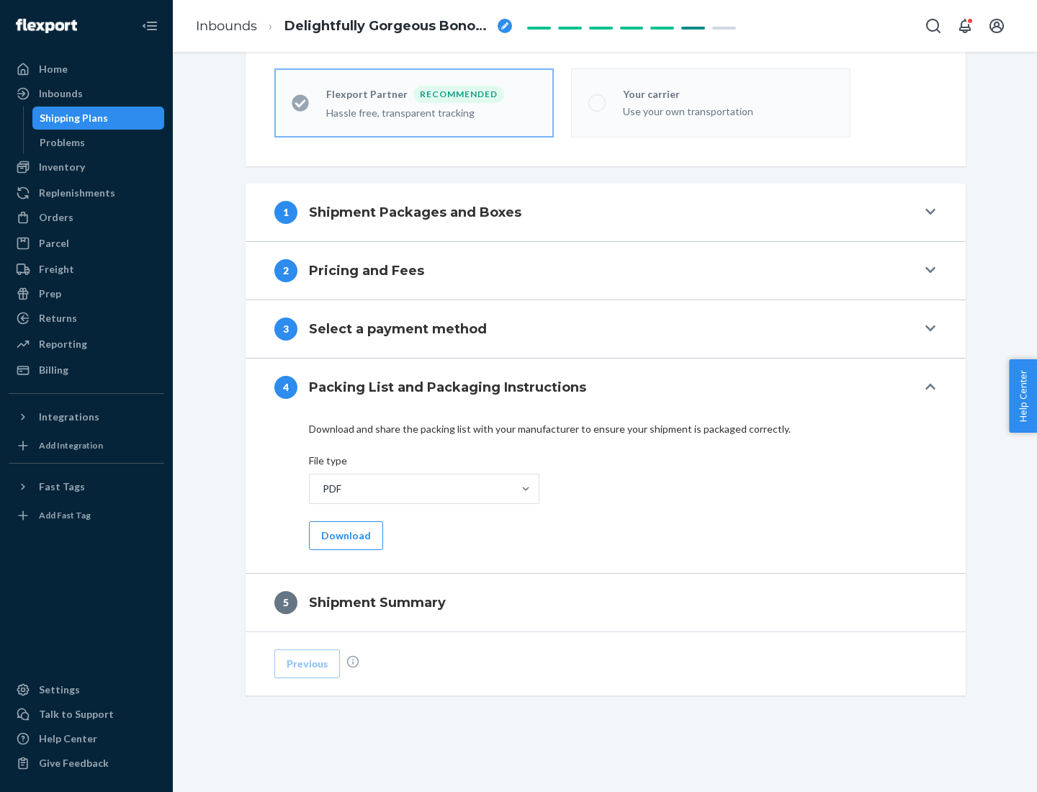
scroll to position [399, 0]
click at [344, 535] on button "Download" at bounding box center [346, 535] width 74 height 29
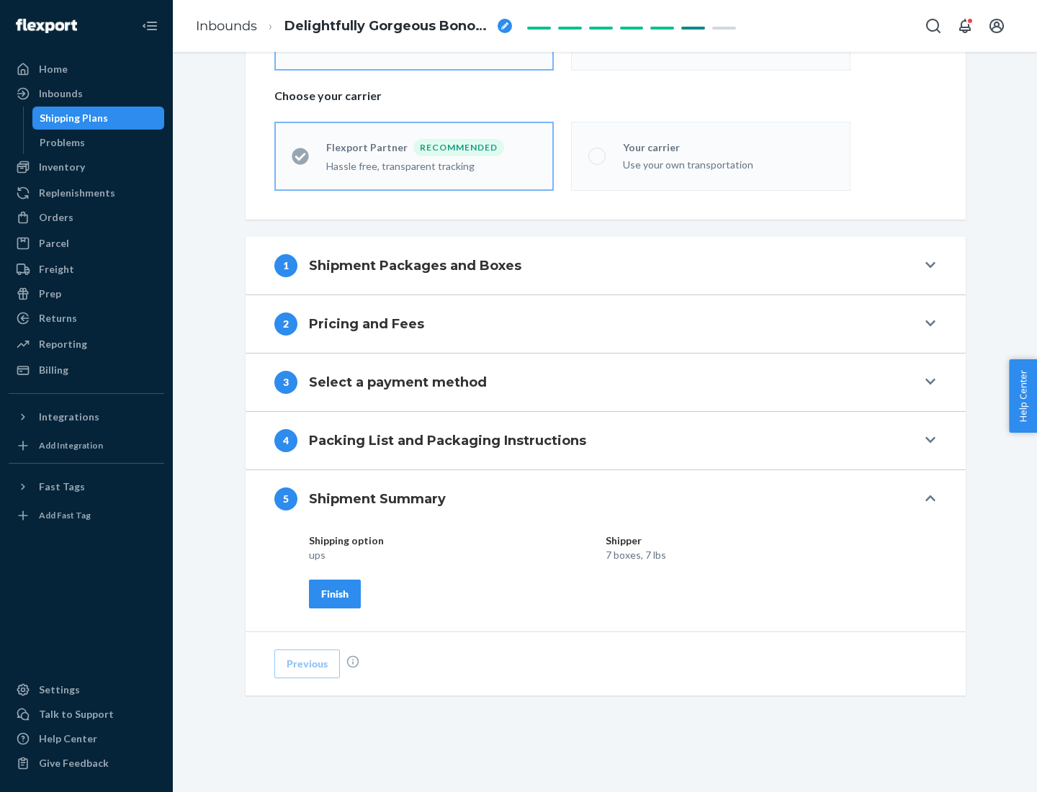
scroll to position [346, 0]
